Goal: Information Seeking & Learning: Check status

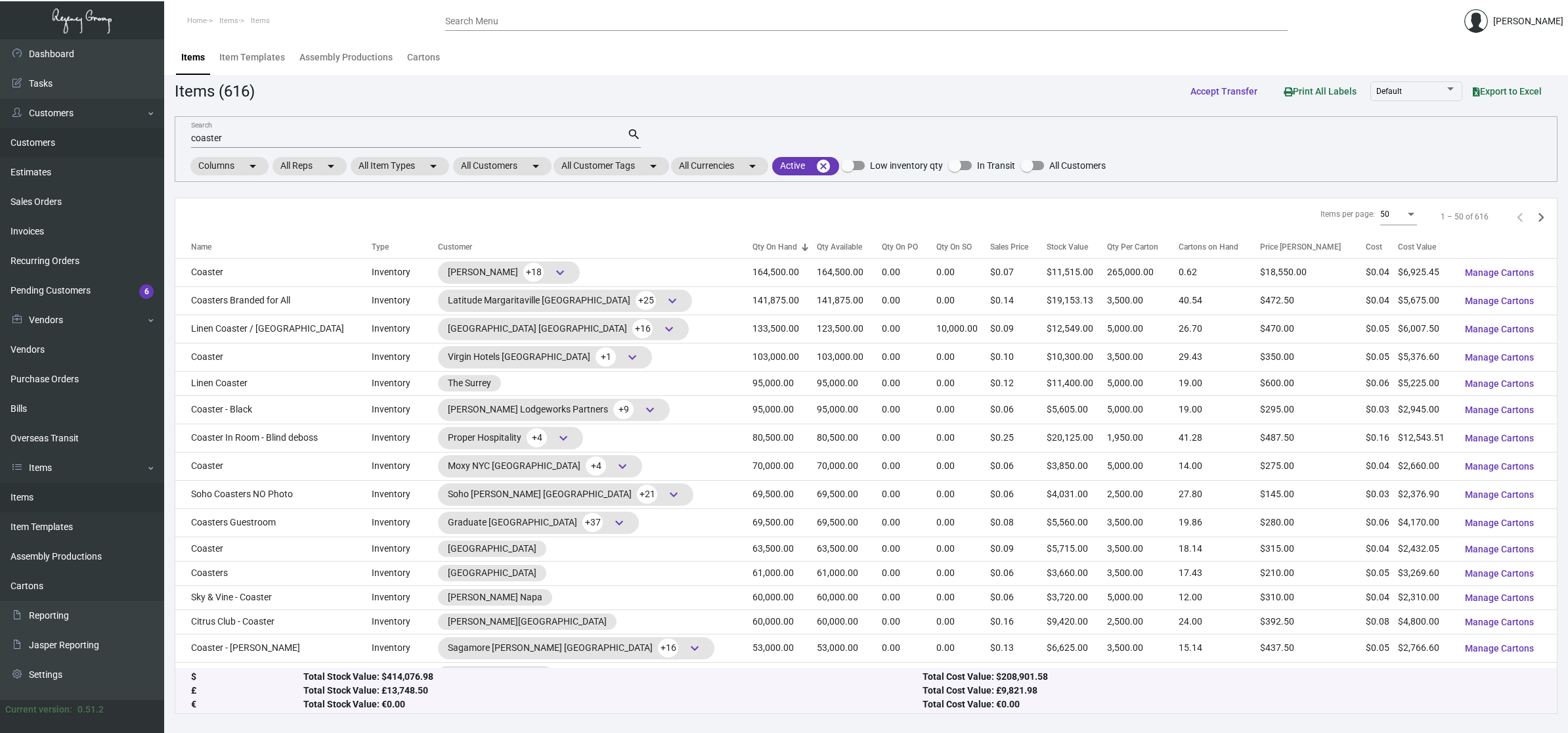
click at [66, 152] on link "Customers" at bounding box center [82, 143] width 164 height 30
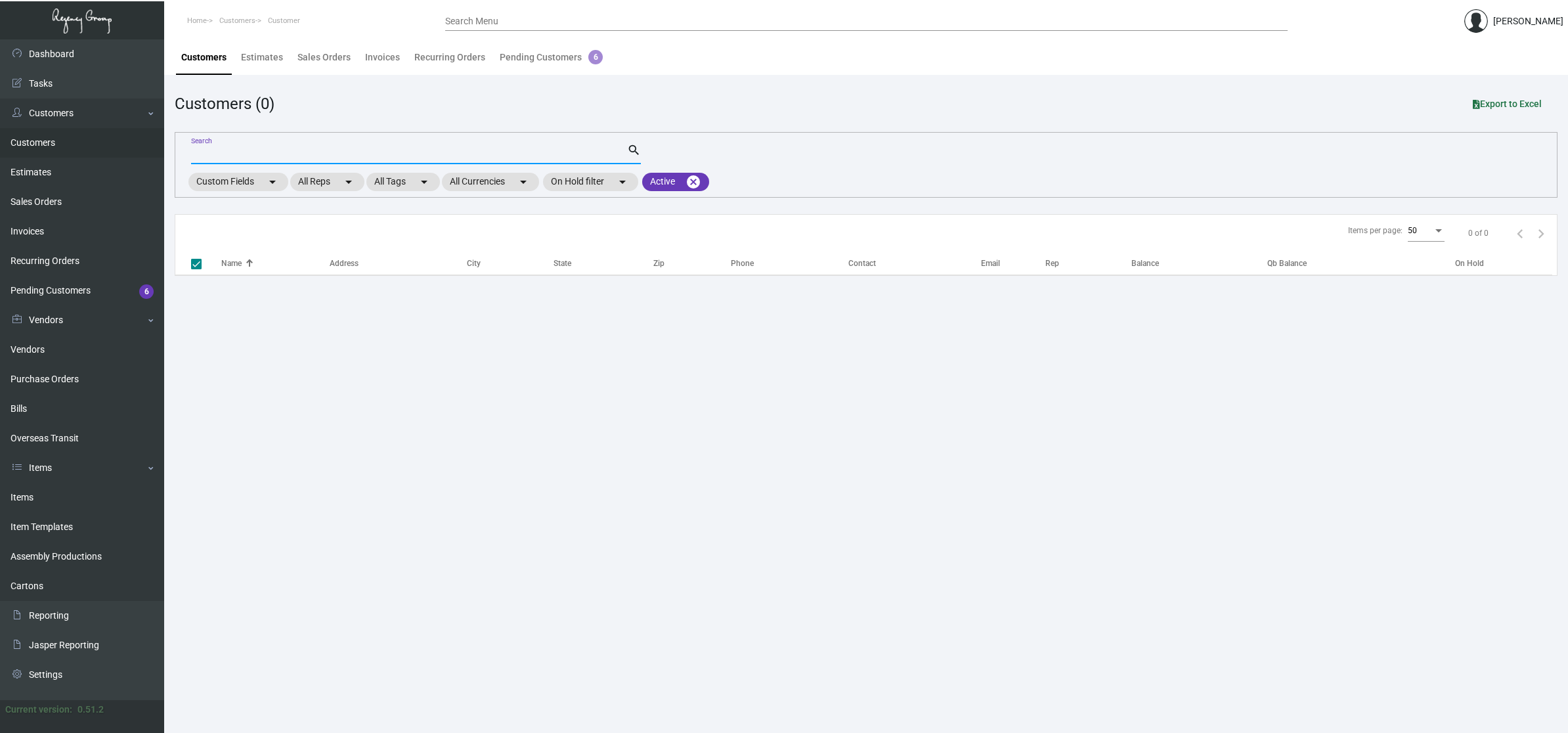
click at [205, 151] on input "Search" at bounding box center [408, 154] width 436 height 11
checkbox input "false"
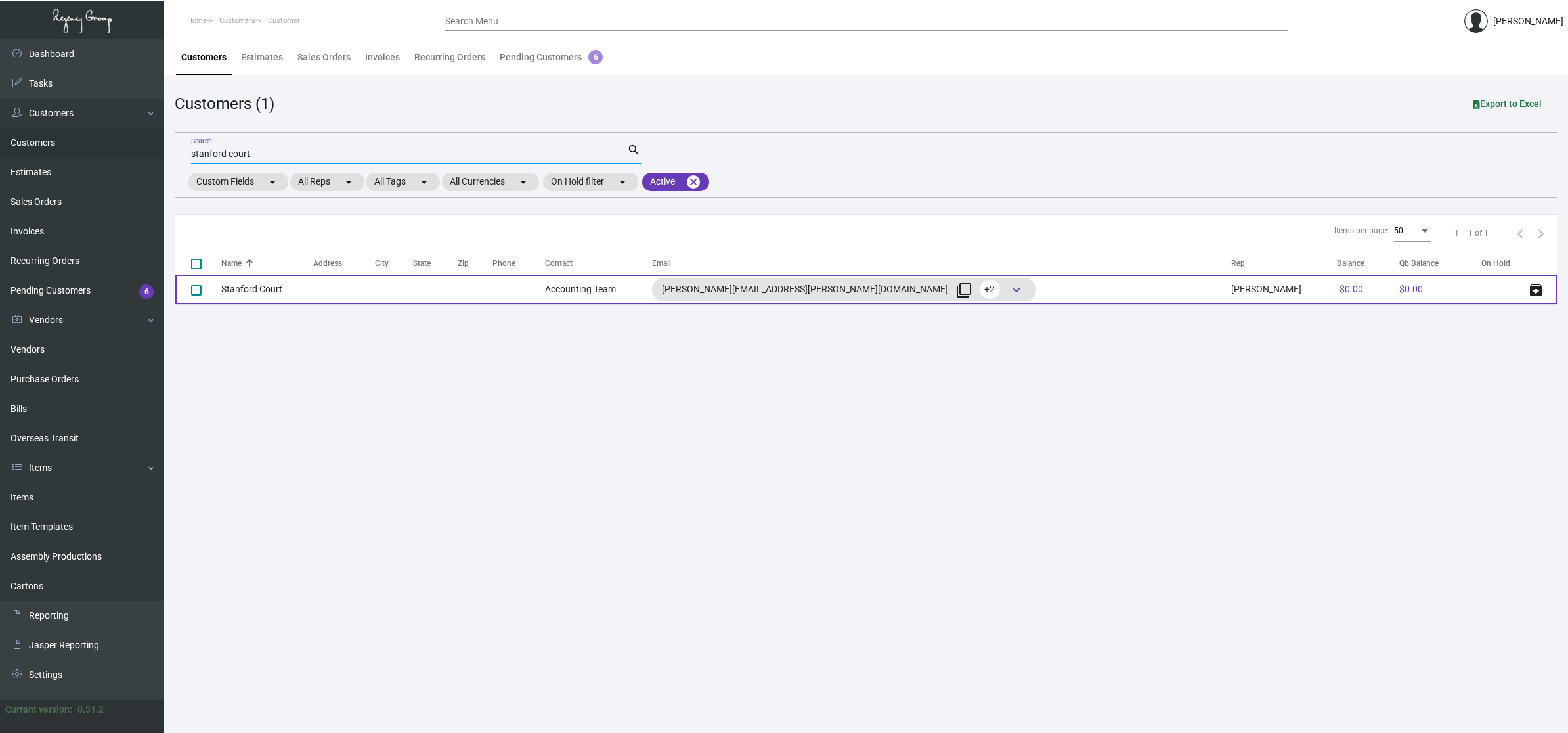
type input "stanford court"
click at [276, 292] on td "Stanford Court" at bounding box center [266, 289] width 92 height 30
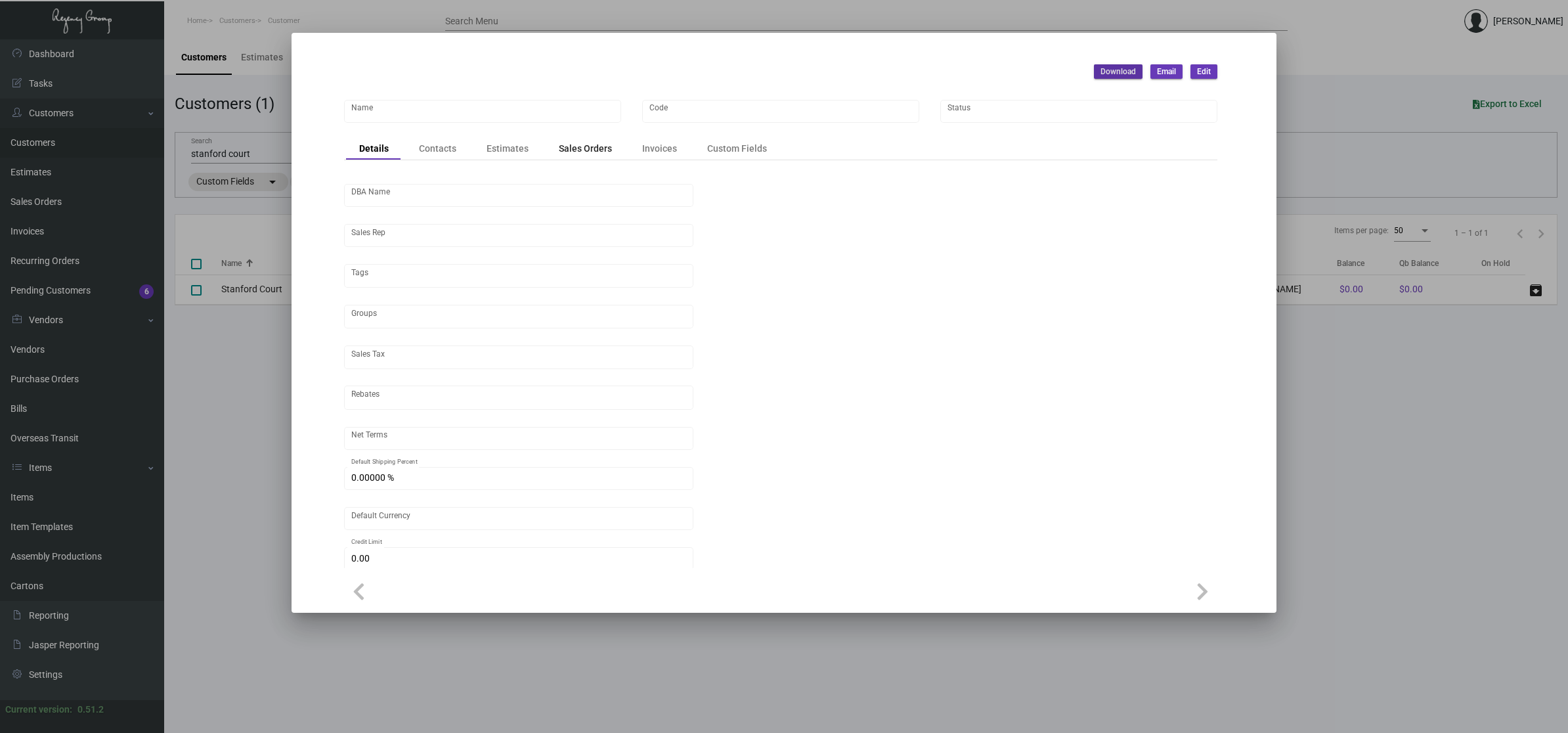
click at [587, 156] on div "Sales Orders" at bounding box center [585, 148] width 80 height 18
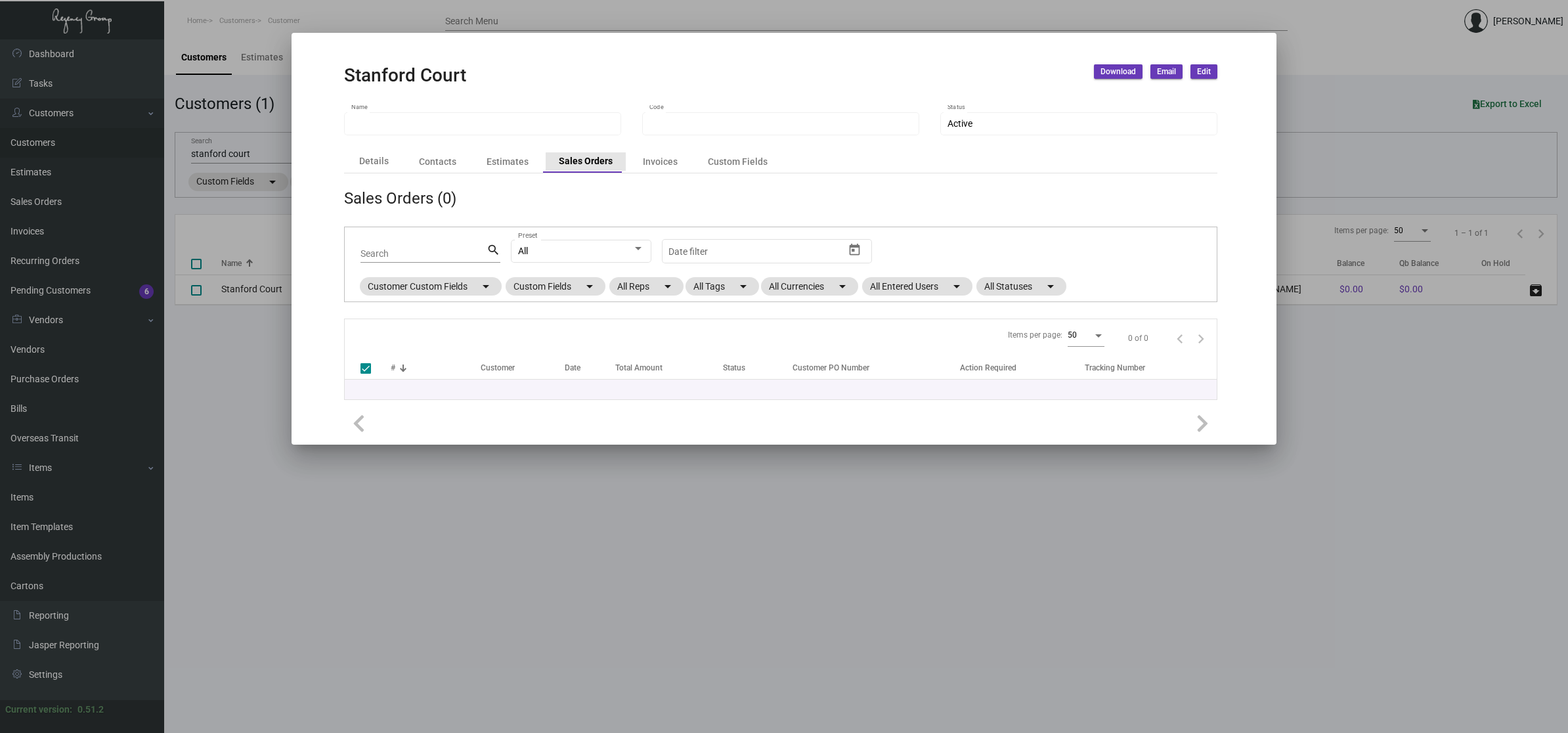
type input "Stanford Court"
type input "038983"
checkbox input "false"
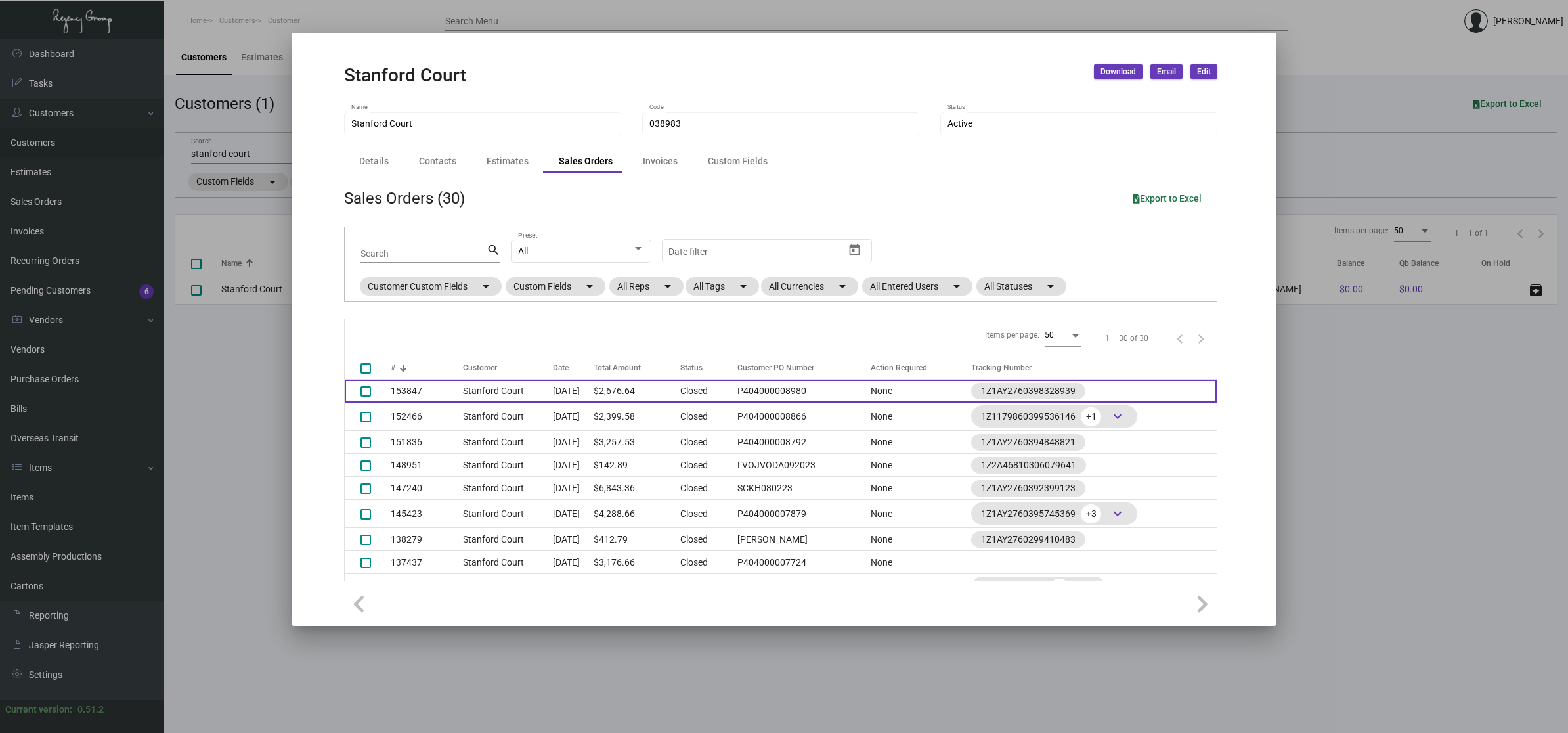
click at [619, 391] on td "$2,676.64" at bounding box center [636, 391] width 87 height 23
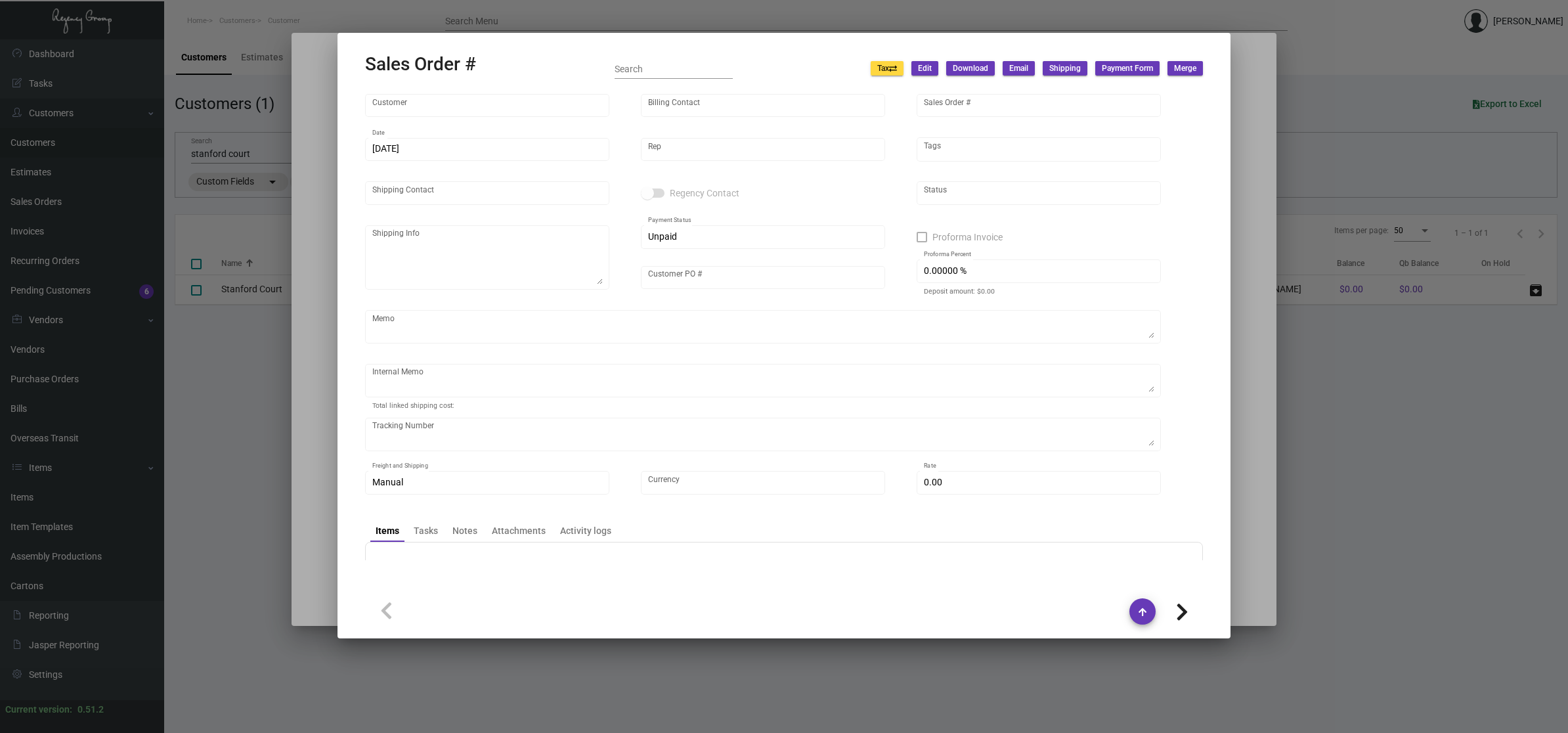
type input "Stanford Court"
type input "Accounting Team"
type input "153847"
type input "[DATE]"
type input "[PERSON_NAME]"
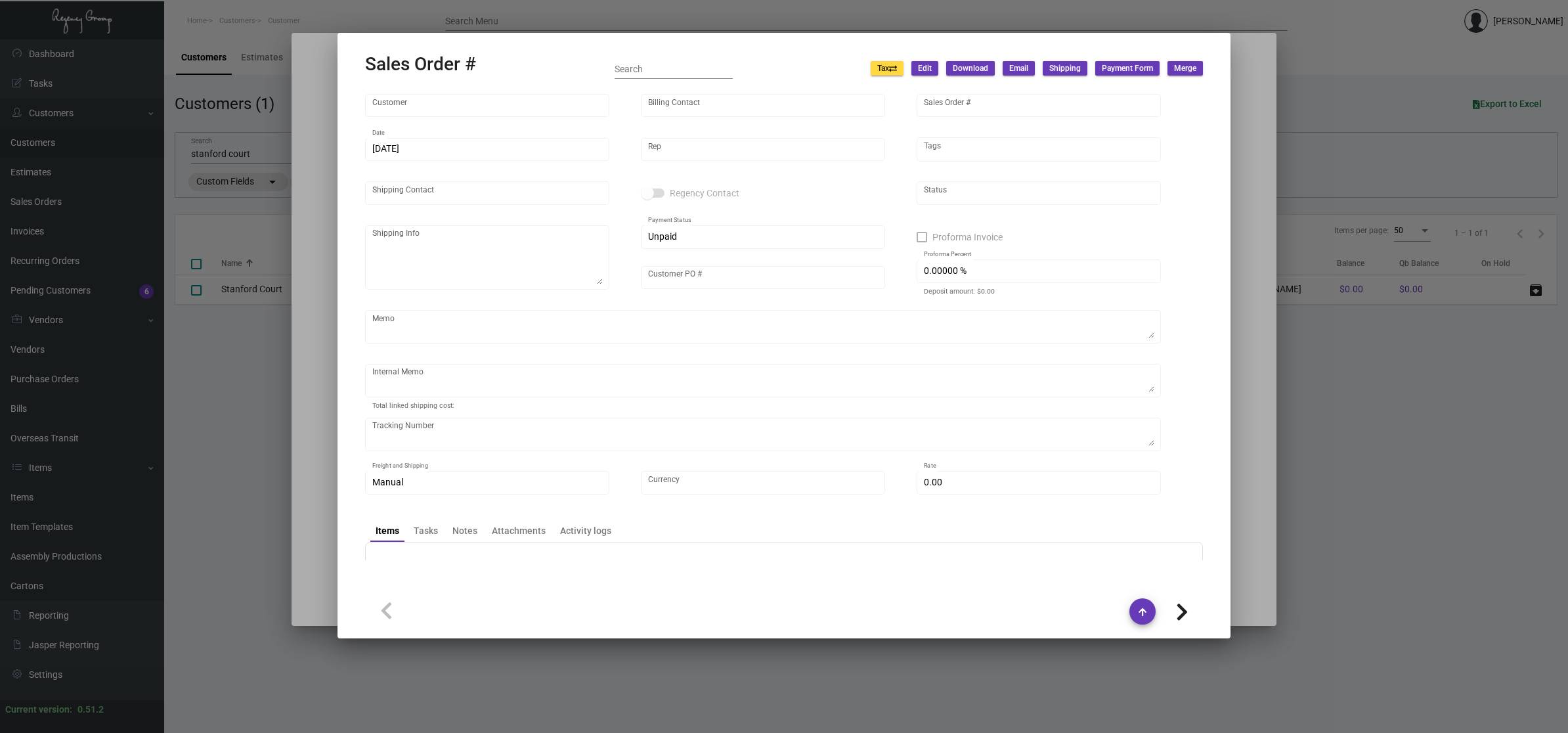
type input "[PERSON_NAME]"
type textarea "Stanford Court - [PERSON_NAME] [STREET_ADDRESS][US_STATE]"
type input "P404000008980"
type textarea "[DATE] Shipped from Colonial by UPS Ground Cost $220.73"
type input "United States Dollar $"
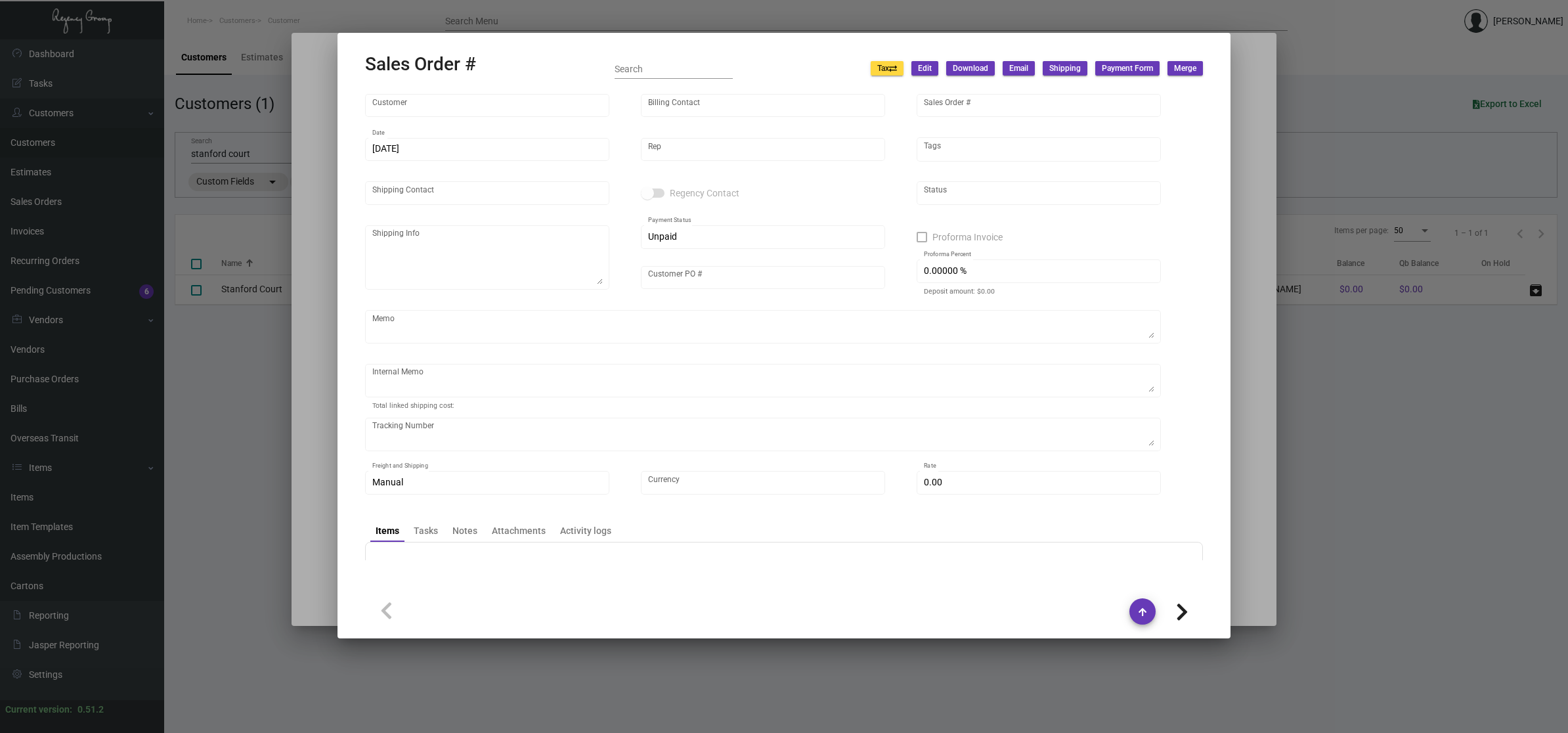
type input "12.00000 %"
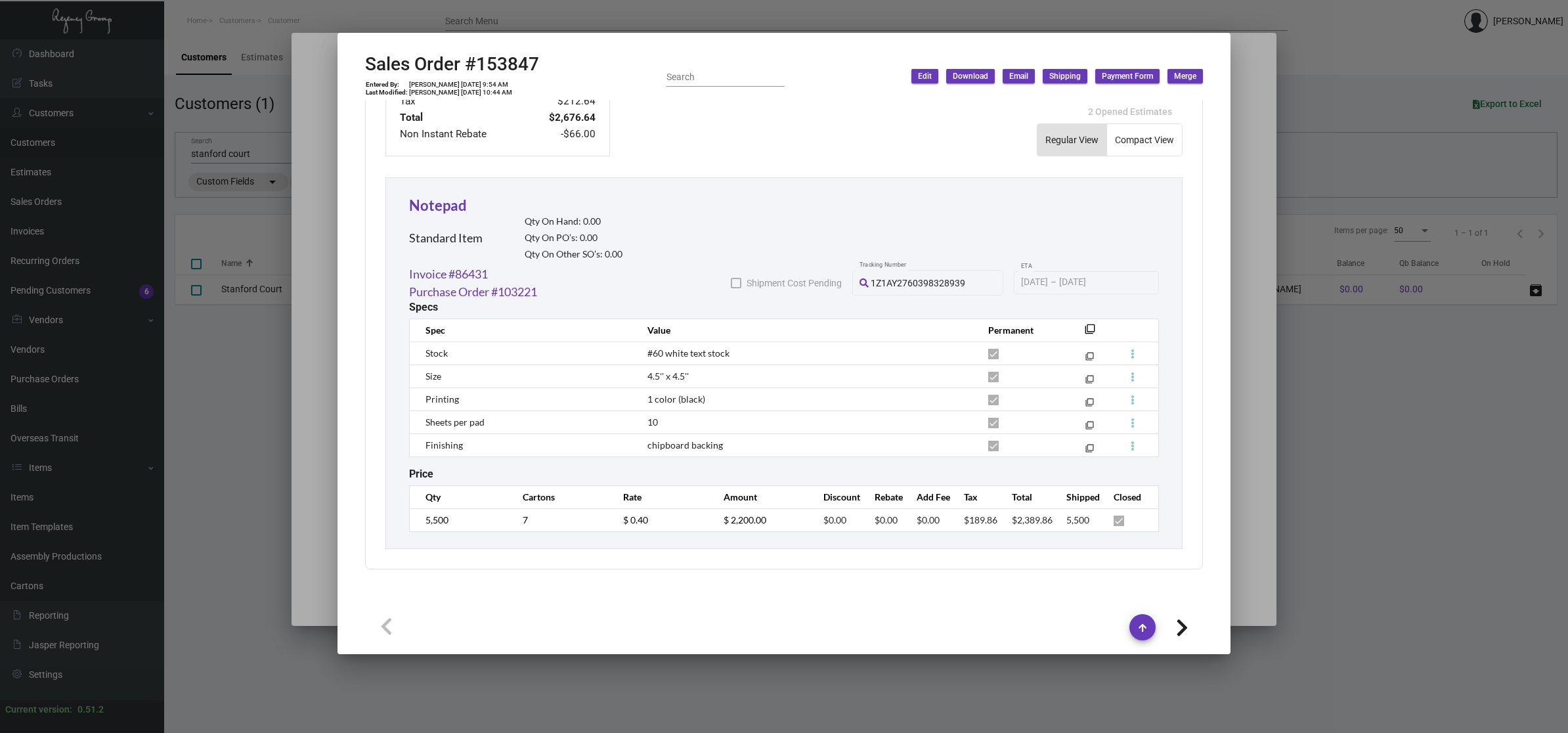
scroll to position [666, 0]
click at [1257, 452] on div at bounding box center [784, 366] width 1568 height 733
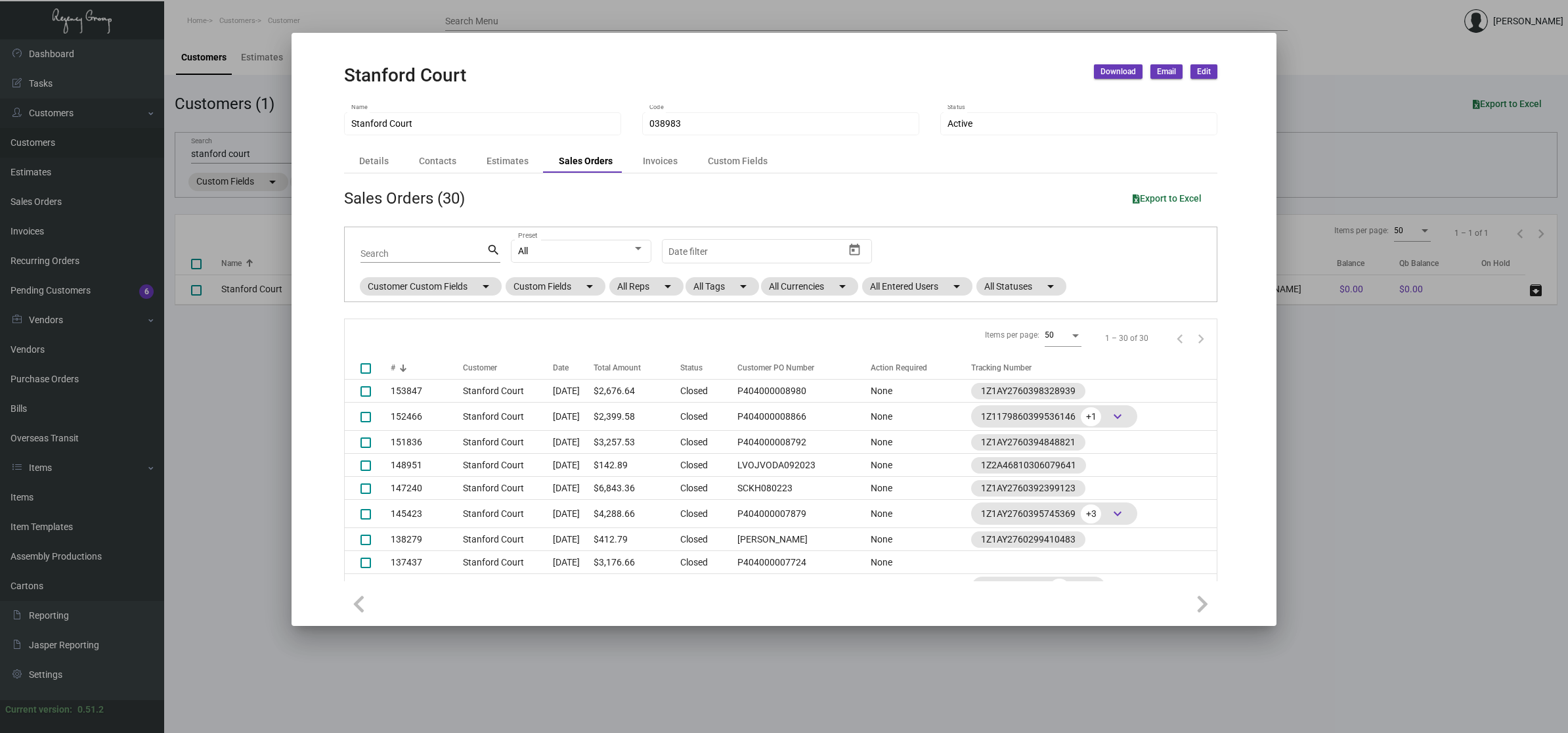
click at [1344, 459] on div at bounding box center [784, 366] width 1568 height 733
